Goal: Complete application form: Complete application form

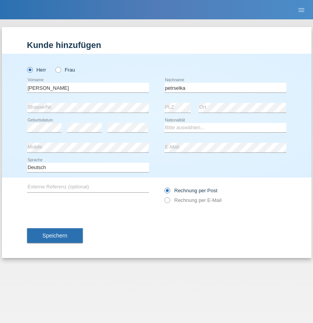
type input "petrselka"
select select "CH"
radio input "true"
click at [88, 87] on input "text" at bounding box center [88, 88] width 122 height 10
type input "Amalan"
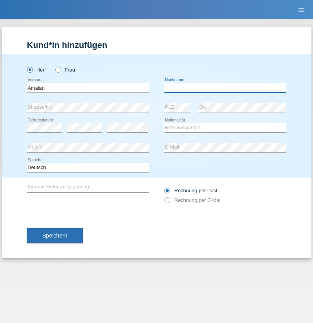
click at [225, 87] on input "text" at bounding box center [225, 88] width 122 height 10
type input "Thayaskanthan"
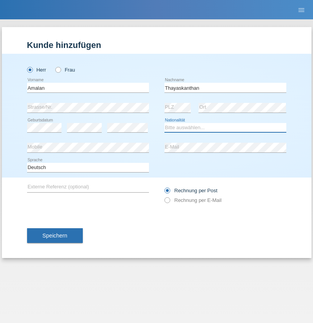
select select "CH"
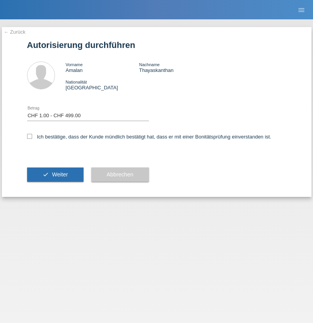
select select "1"
checkbox input "true"
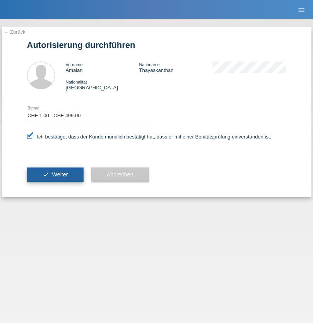
click at [55, 175] on span "Weiter" at bounding box center [60, 174] width 16 height 6
